Goal: Use online tool/utility: Utilize a website feature to perform a specific function

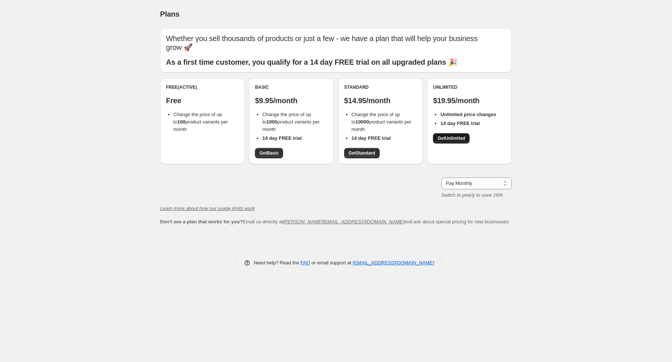
click at [444, 137] on span "Get Unlimited" at bounding box center [452, 138] width 28 height 6
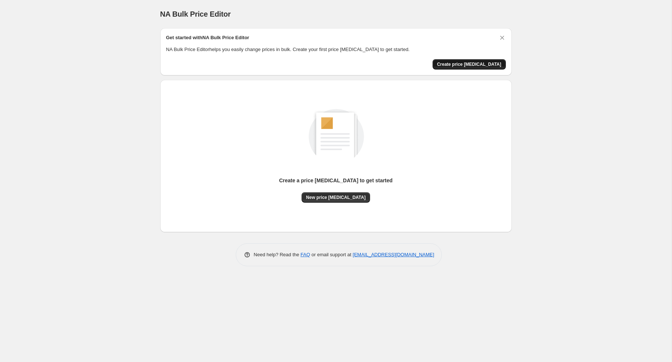
click at [459, 66] on span "Create price [MEDICAL_DATA]" at bounding box center [469, 64] width 64 height 6
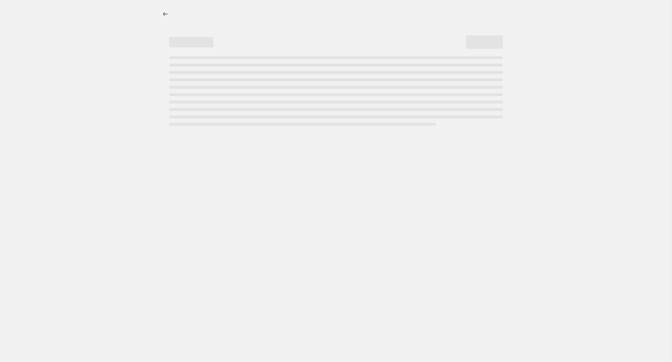
select select "percentage"
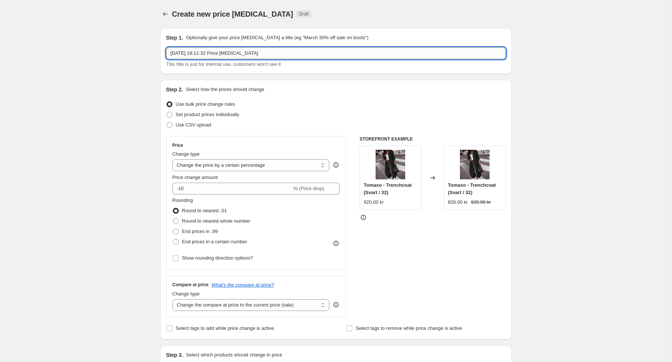
click at [221, 52] on input "[DATE] 19:11:32 Price [MEDICAL_DATA]" at bounding box center [336, 53] width 340 height 12
type input "Remove compare-at prices"
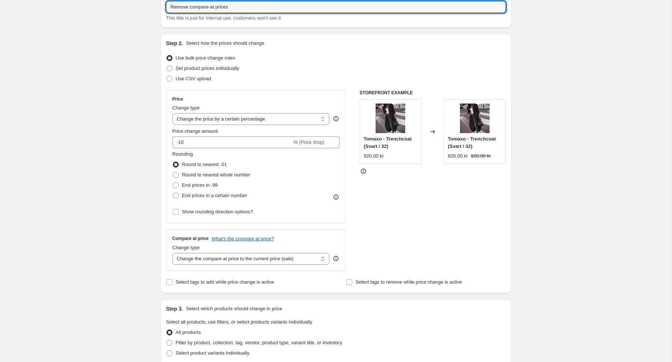
scroll to position [78, 0]
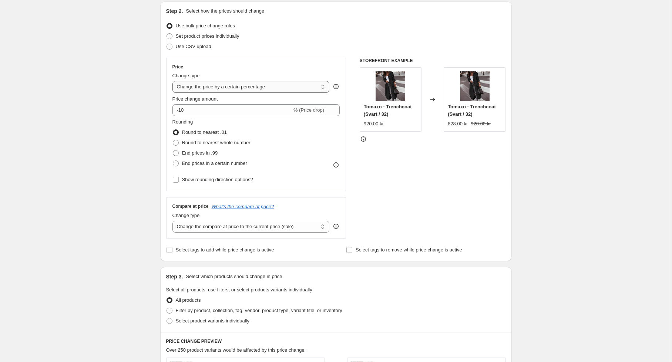
click at [220, 92] on select "Change the price to a certain amount Change the price by a certain amount Chang…" at bounding box center [251, 87] width 157 height 12
select select "no_change"
click at [173, 81] on select "Change the price to a certain amount Change the price by a certain amount Chang…" at bounding box center [251, 87] width 157 height 12
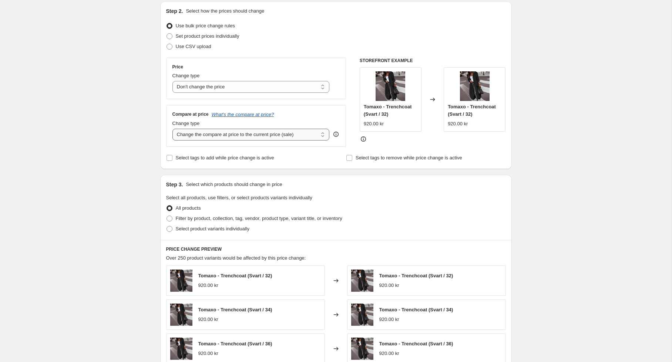
click at [204, 133] on select "Change the compare at price to the current price (sale) Change the compare at p…" at bounding box center [251, 135] width 157 height 12
select select "remove"
click at [173, 129] on select "Change the compare at price to the current price (sale) Change the compare at p…" at bounding box center [251, 135] width 157 height 12
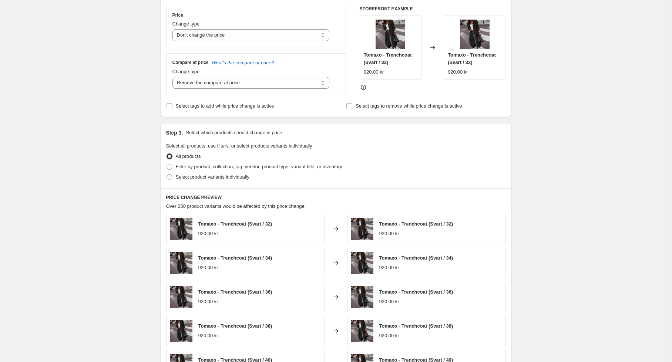
scroll to position [198, 0]
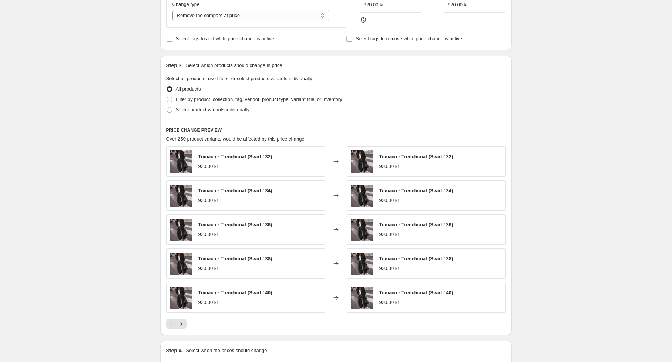
click at [197, 99] on span "Filter by product, collection, tag, vendor, product type, variant title, or inv…" at bounding box center [259, 100] width 167 height 6
click at [167, 97] on input "Filter by product, collection, tag, vendor, product type, variant title, or inv…" at bounding box center [167, 97] width 0 height 0
radio input "true"
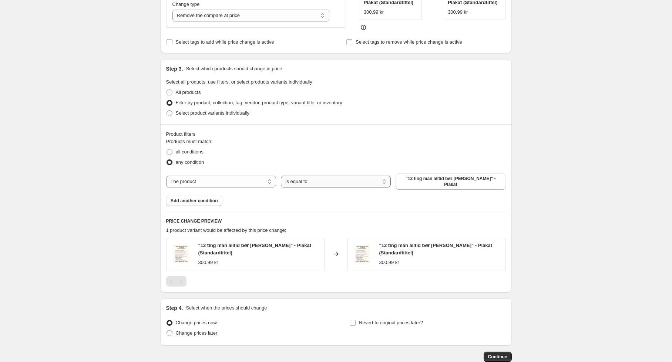
click at [322, 179] on select "Is equal to Is not equal to" at bounding box center [336, 182] width 110 height 12
click at [242, 178] on select "The product The product's collection The product's tag The product's vendor The…" at bounding box center [221, 182] width 110 height 12
select select "tag"
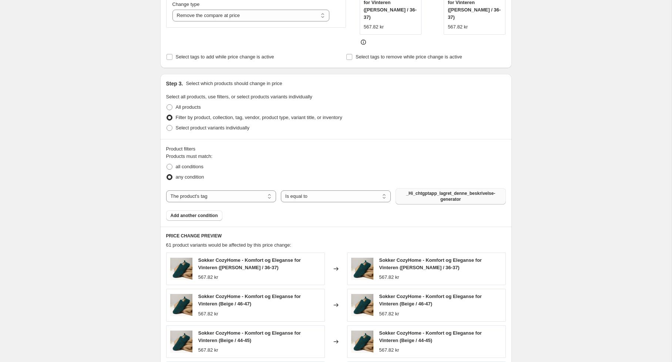
click at [429, 191] on span "_Hi_chtgptapp_lagret_denne_beskrivelse-generator" at bounding box center [450, 197] width 101 height 12
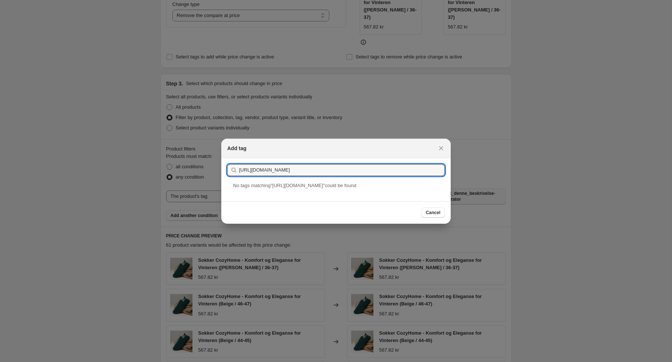
paste input "emainactive_220825"
click at [242, 171] on input "ermainactive_220825" at bounding box center [342, 170] width 206 height 12
type input "remainactive_220825"
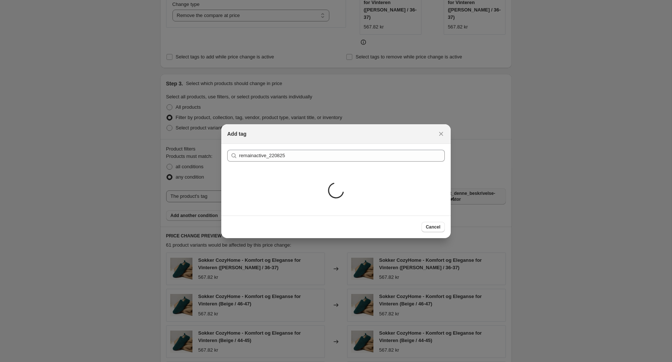
drag, startPoint x: 429, startPoint y: 210, endPoint x: 422, endPoint y: 167, distance: 44.2
click at [422, 167] on div "Add tag Submit remainactive_220825 Loading... Cancel" at bounding box center [336, 181] width 230 height 114
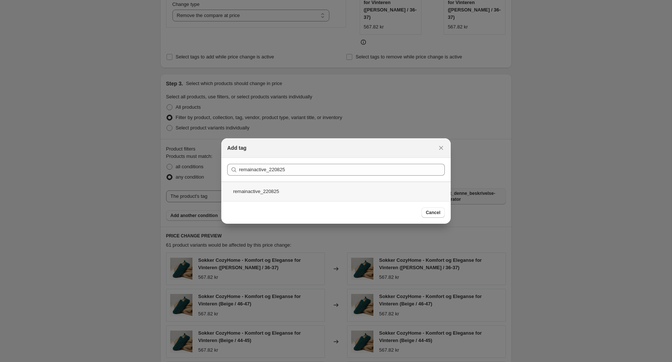
click at [293, 193] on div "remainactive_220825" at bounding box center [336, 192] width 230 height 20
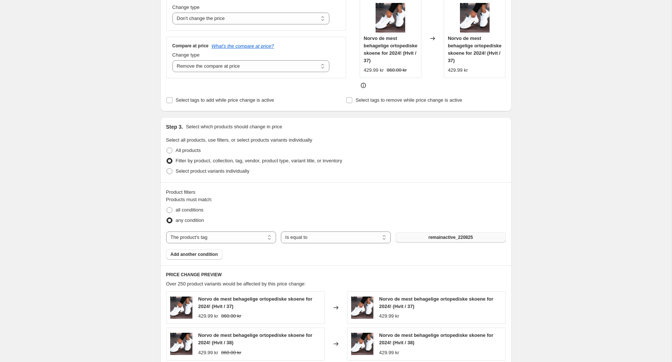
scroll to position [392, 0]
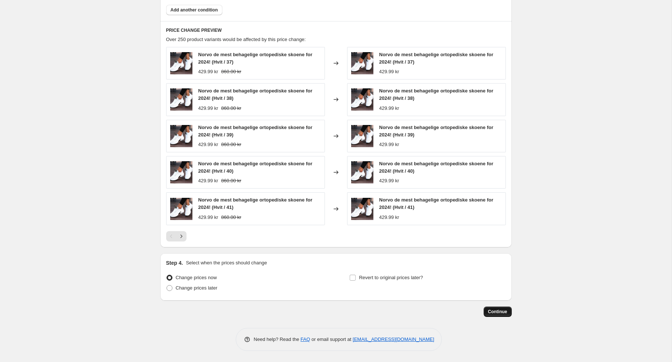
click at [492, 311] on span "Continue" at bounding box center [497, 312] width 19 height 6
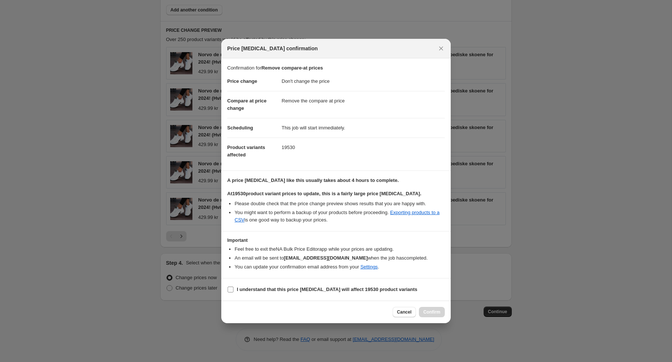
click at [271, 288] on b "I understand that this price change job will affect 19530 product variants" at bounding box center [327, 290] width 181 height 6
click at [234, 288] on input "I understand that this price change job will affect 19530 product variants" at bounding box center [231, 290] width 6 height 6
checkbox input "true"
click at [428, 311] on span "Confirm" at bounding box center [432, 312] width 17 height 6
